Goal: Task Accomplishment & Management: Manage account settings

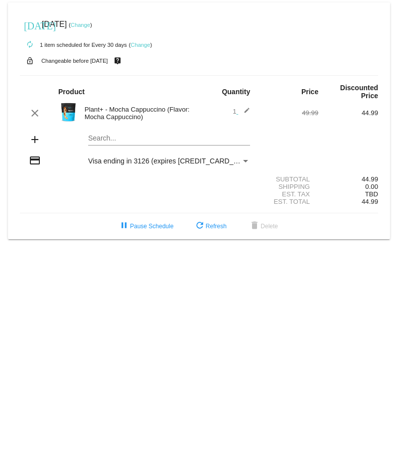
click at [104, 141] on mat-card "[DATE] [DATE] ( Change ) autorenew 1 item scheduled for Every 30 days ( Change …" at bounding box center [199, 120] width 382 height 237
click at [128, 115] on div "Plant+ - Mocha Cappuccino (Flavor: Mocha Cappuccino)" at bounding box center [140, 113] width 120 height 15
click at [249, 108] on mat-icon "edit" at bounding box center [244, 113] width 12 height 12
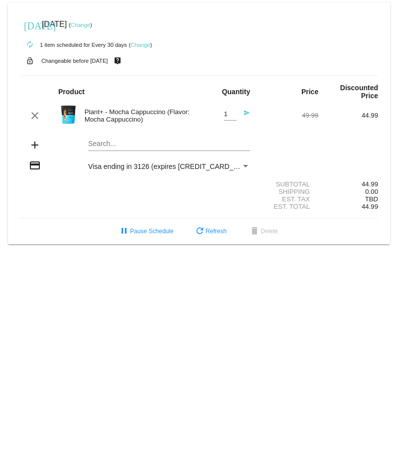
click at [245, 112] on mat-icon "send" at bounding box center [244, 116] width 12 height 12
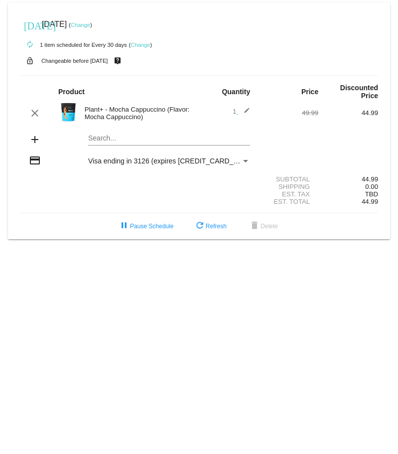
click at [83, 116] on div "Plant+ - Mocha Cappuccino (Flavor: Mocha Cappuccino)" at bounding box center [140, 113] width 120 height 15
click at [94, 112] on div "Plant+ - Mocha Cappuccino (Flavor: Mocha Cappuccino)" at bounding box center [140, 113] width 120 height 15
click at [66, 111] on img at bounding box center [68, 112] width 20 height 20
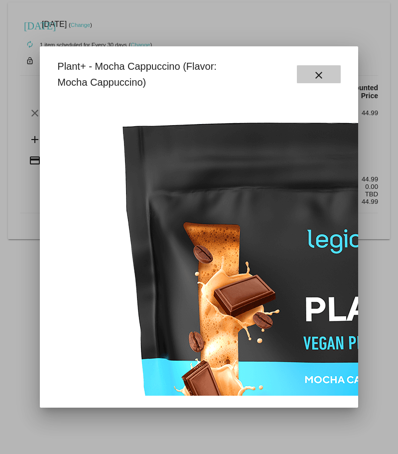
click at [315, 73] on mat-icon "close" at bounding box center [319, 75] width 12 height 12
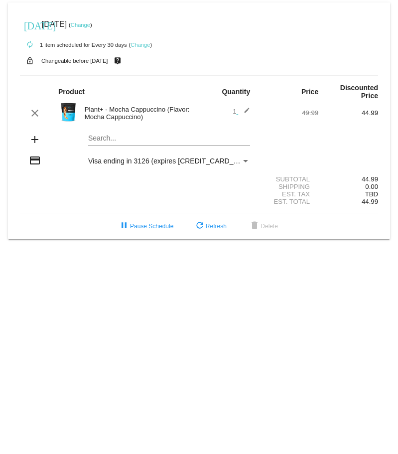
click at [143, 45] on link "Change" at bounding box center [139, 45] width 19 height 6
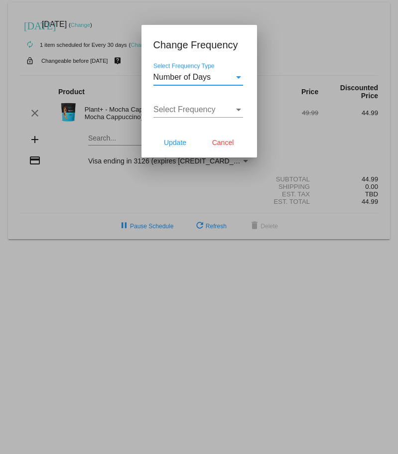
click at [91, 198] on div at bounding box center [199, 227] width 398 height 454
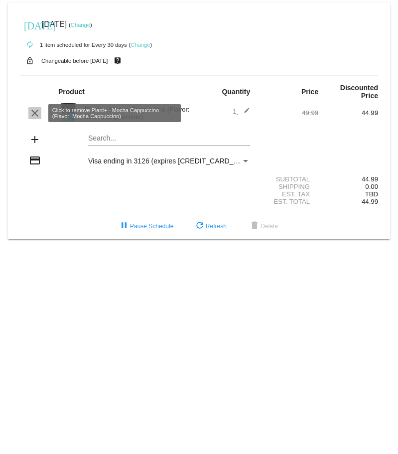
click at [34, 112] on mat-icon "clear" at bounding box center [35, 113] width 12 height 12
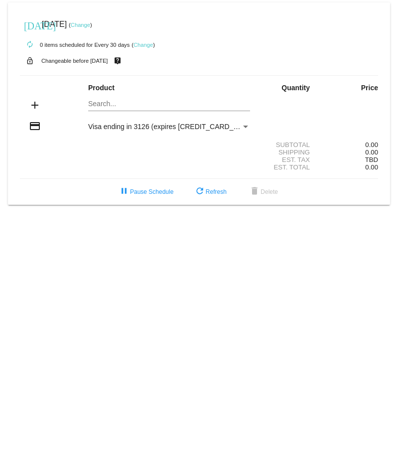
click at [116, 103] on mat-card "today Oct 7 2025 ( Change ) autorenew 0 items scheduled for Every 30 days ( Cha…" at bounding box center [199, 103] width 382 height 202
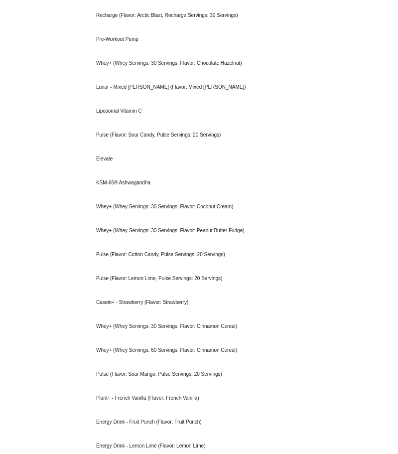
scroll to position [2046, 0]
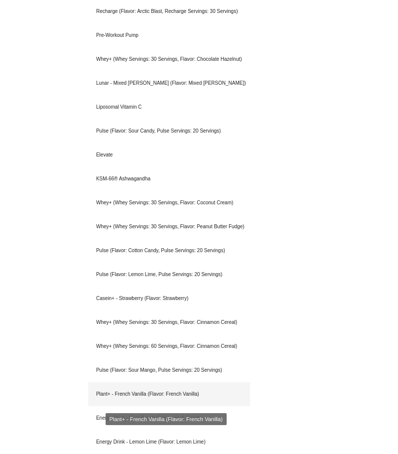
click at [122, 394] on div "Plant+ - French Vanilla (Flavor: French Vanilla)" at bounding box center [169, 394] width 162 height 24
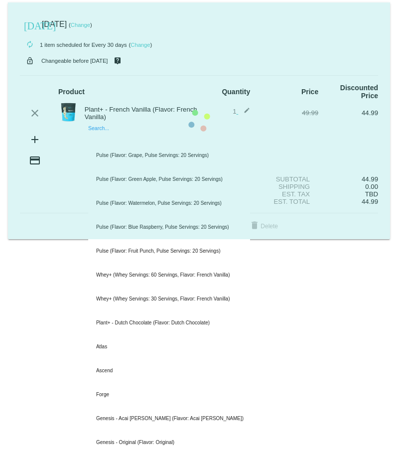
click at [93, 139] on input "Search..." at bounding box center [169, 138] width 162 height 8
click at [106, 135] on mat-card "today Oct 7 2025 ( Change ) autorenew 1 item scheduled for Every 30 days ( Chan…" at bounding box center [199, 120] width 382 height 237
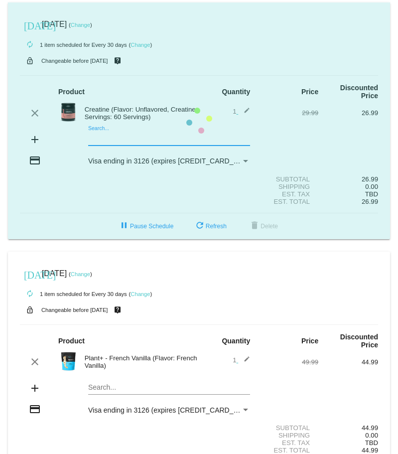
click at [101, 135] on mat-card "today Oct 24 2025 ( Change ) autorenew 1 item scheduled for Every 30 days ( Cha…" at bounding box center [199, 120] width 382 height 237
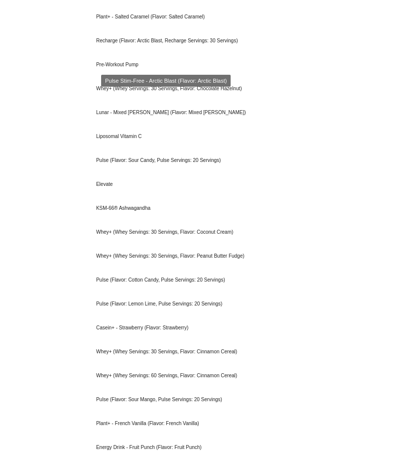
scroll to position [2080, 0]
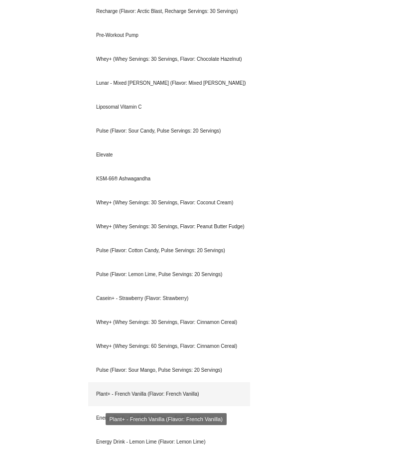
click at [127, 391] on div "Plant+ - French Vanilla (Flavor: French Vanilla)" at bounding box center [169, 394] width 162 height 24
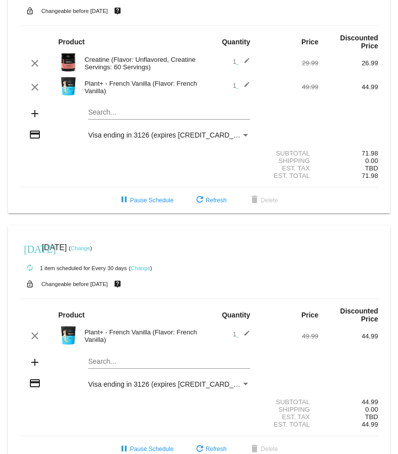
scroll to position [70, 0]
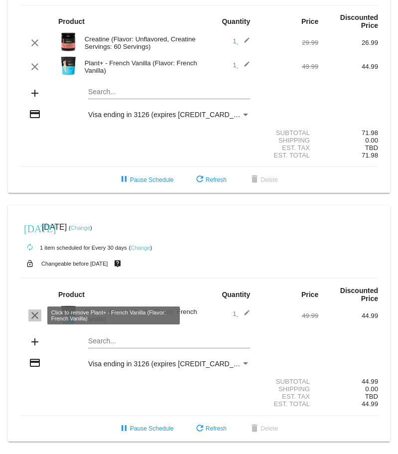
click at [33, 313] on mat-icon "clear" at bounding box center [35, 315] width 12 height 12
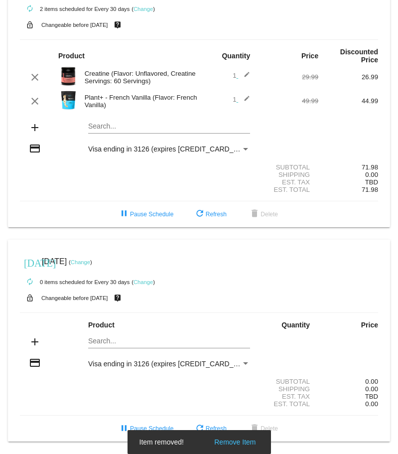
scroll to position [36, 0]
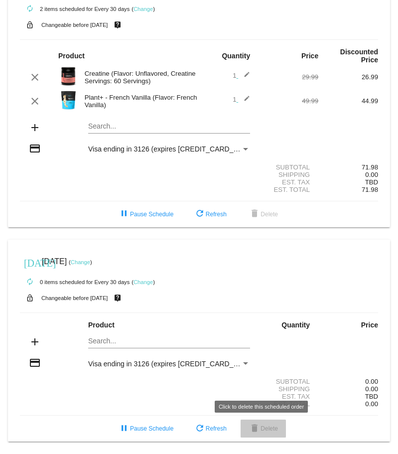
click at [264, 428] on span "delete Delete" at bounding box center [263, 428] width 29 height 7
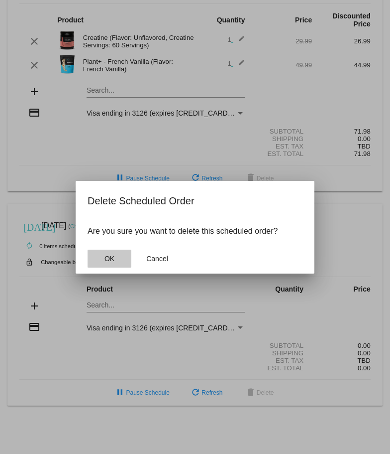
click at [108, 256] on span "OK" at bounding box center [110, 259] width 10 height 8
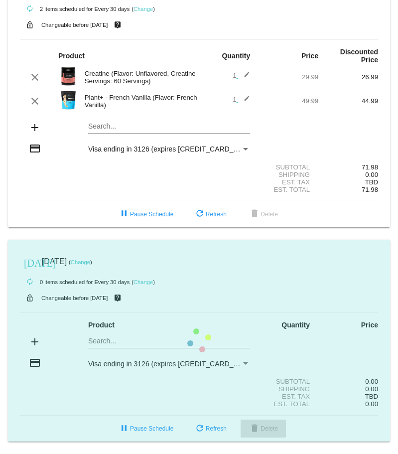
scroll to position [0, 0]
